Goal: Navigation & Orientation: Understand site structure

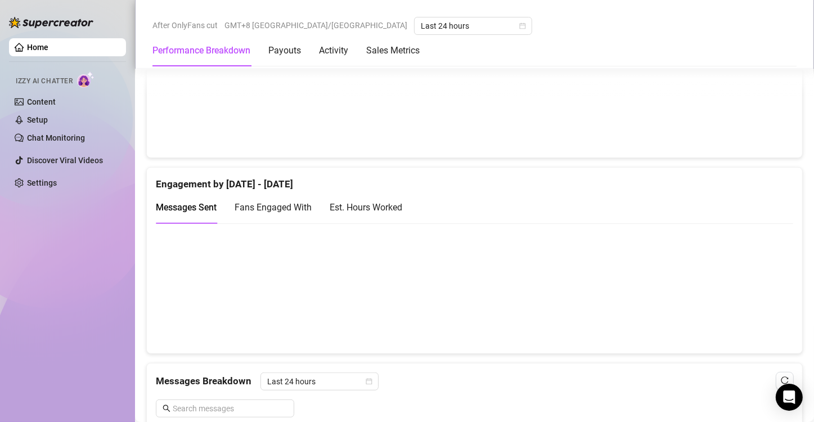
scroll to position [675, 0]
click at [292, 200] on div "Fans Engaged With" at bounding box center [273, 207] width 77 height 14
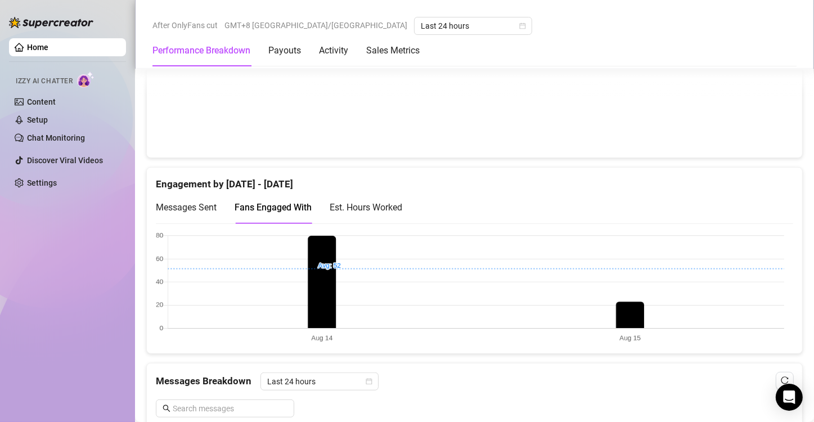
click at [373, 209] on div "Est. Hours Worked" at bounding box center [366, 207] width 73 height 14
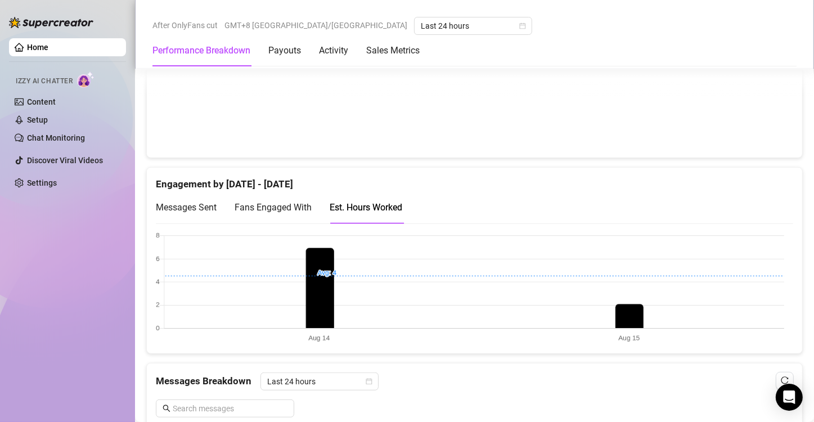
click at [200, 206] on span "Messages Sent" at bounding box center [186, 207] width 61 height 11
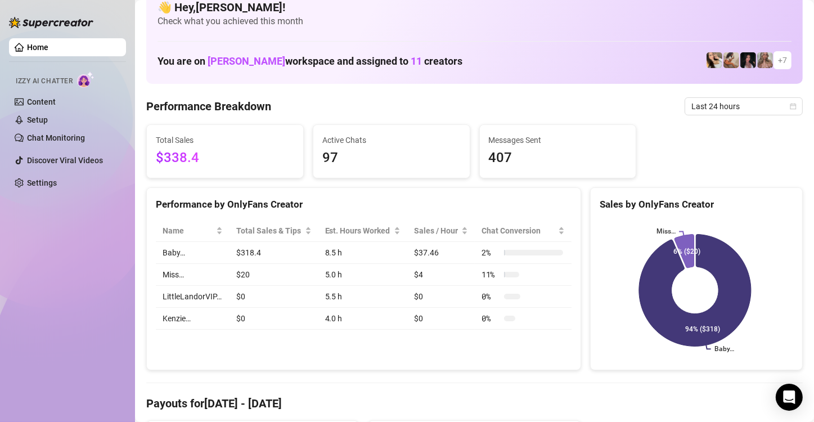
scroll to position [0, 0]
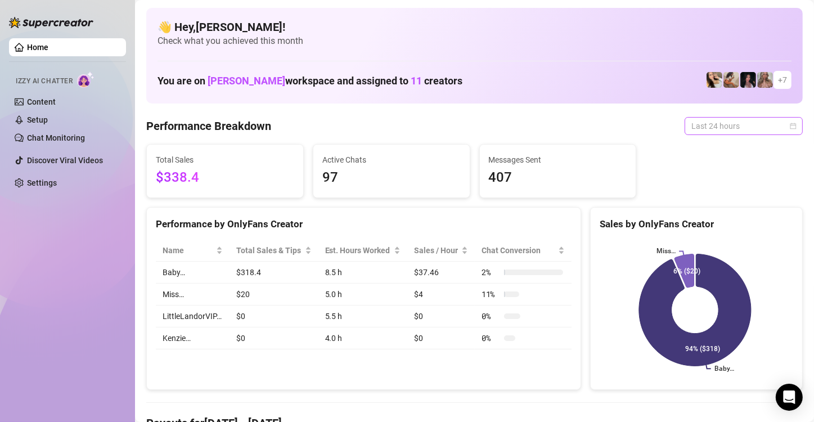
click at [750, 123] on span "Last 24 hours" at bounding box center [743, 126] width 105 height 17
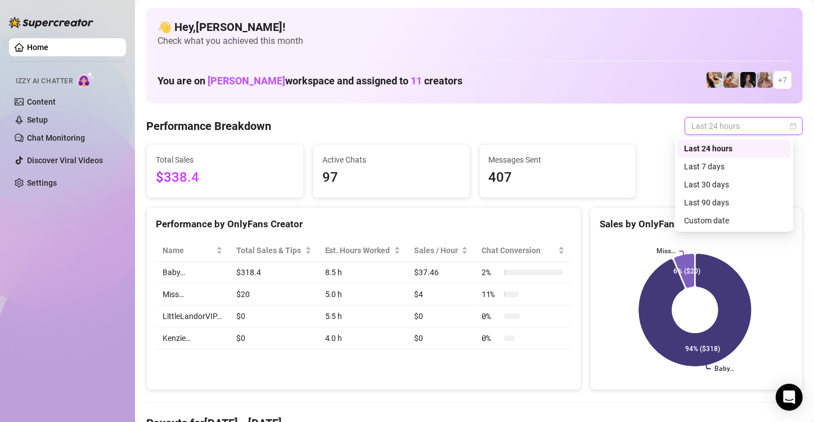
click at [750, 123] on span "Last 24 hours" at bounding box center [743, 126] width 105 height 17
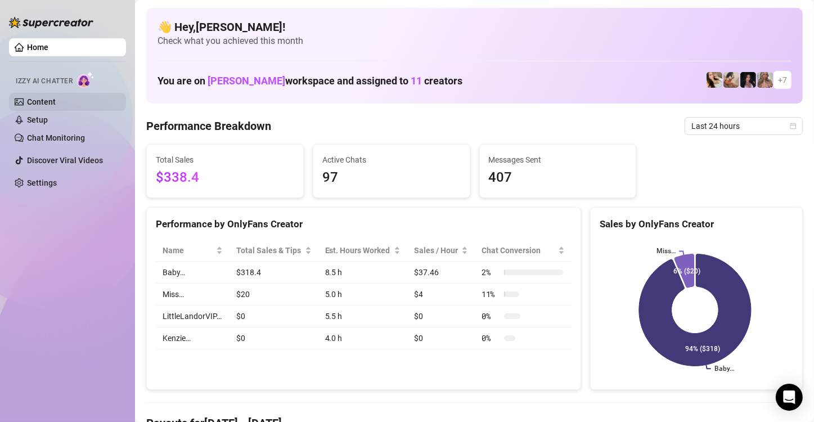
click at [56, 98] on link "Content" at bounding box center [41, 101] width 29 height 9
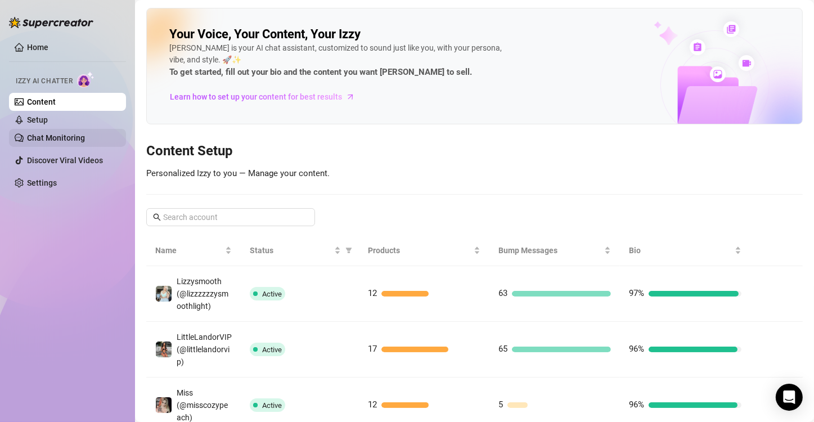
click at [83, 136] on link "Chat Monitoring" at bounding box center [56, 137] width 58 height 9
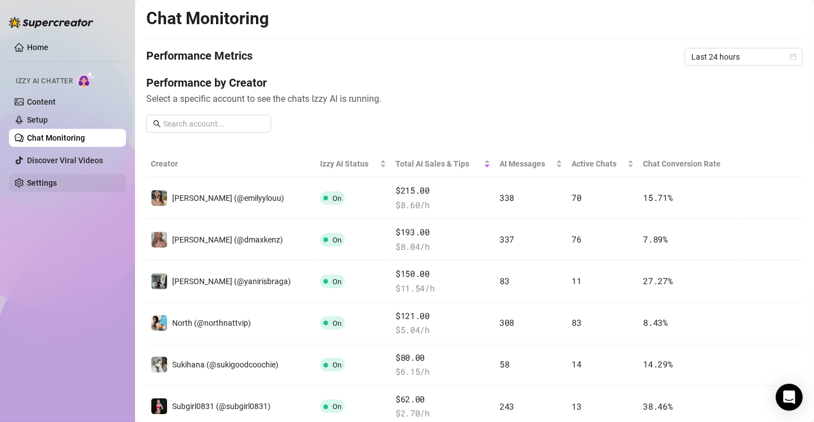
click at [57, 180] on link "Settings" at bounding box center [42, 182] width 30 height 9
